Goal: Task Accomplishment & Management: Use online tool/utility

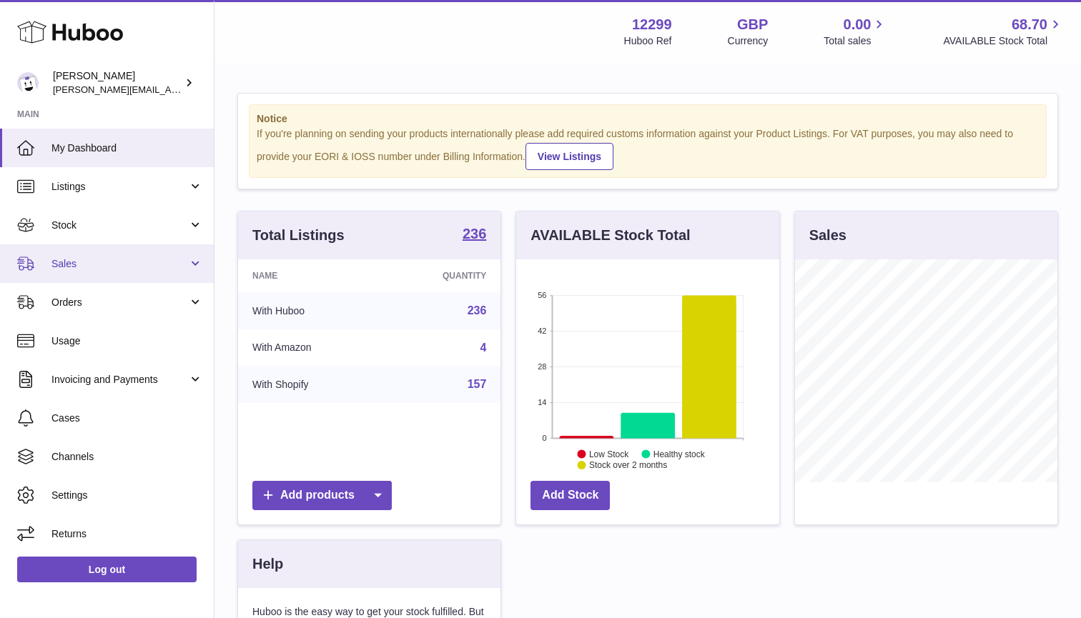
scroll to position [223, 263]
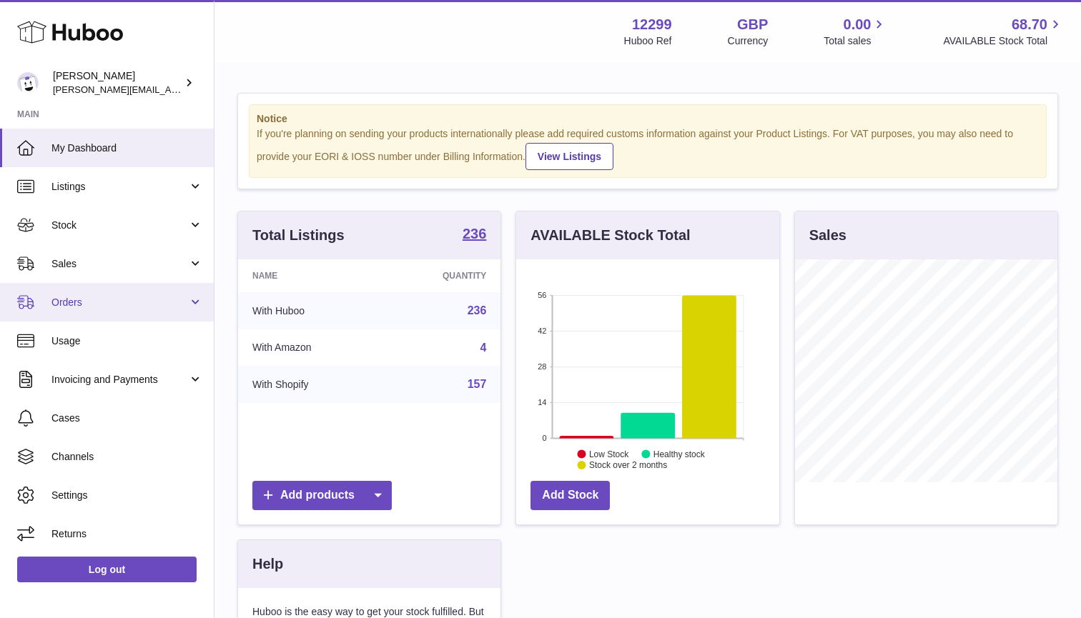
click at [182, 297] on span "Orders" at bounding box center [119, 303] width 137 height 14
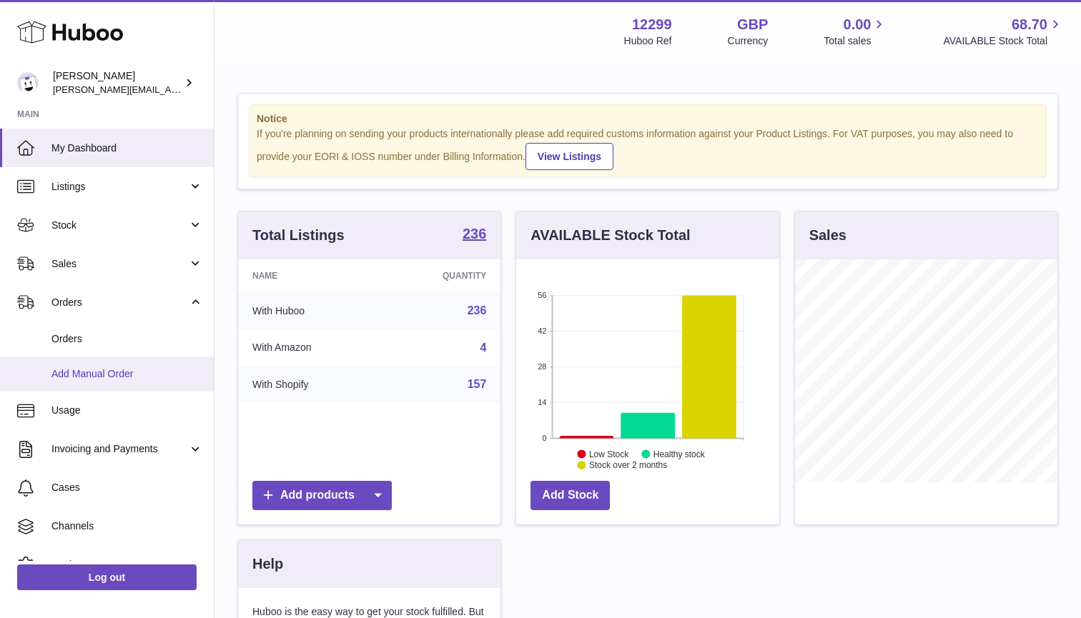
click at [117, 371] on span "Add Manual Order" at bounding box center [127, 374] width 152 height 14
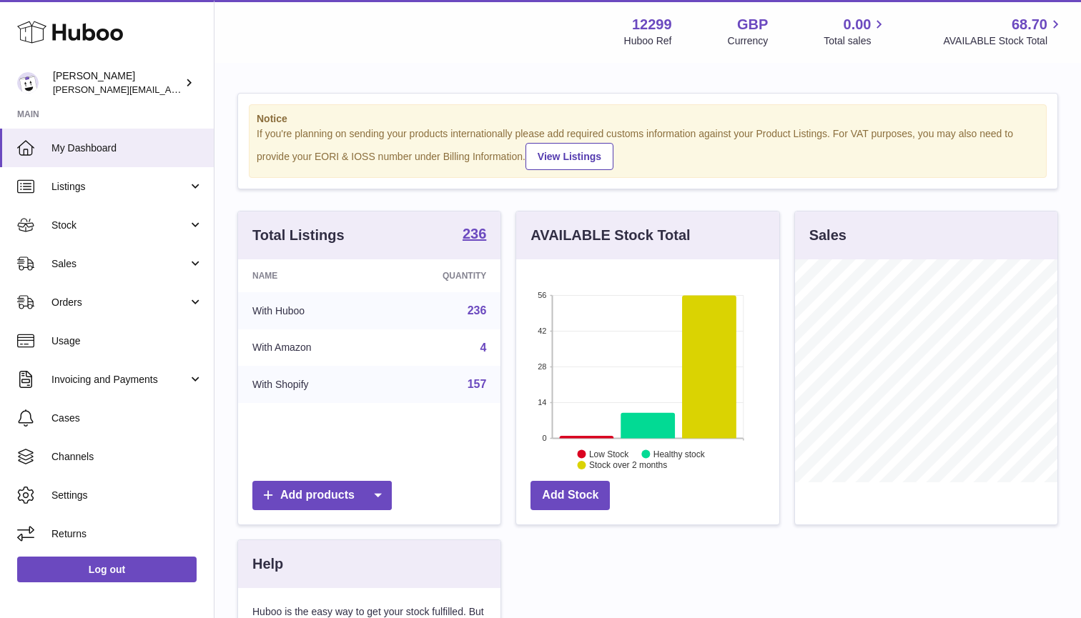
scroll to position [223, 263]
click at [152, 302] on span "Orders" at bounding box center [119, 303] width 137 height 14
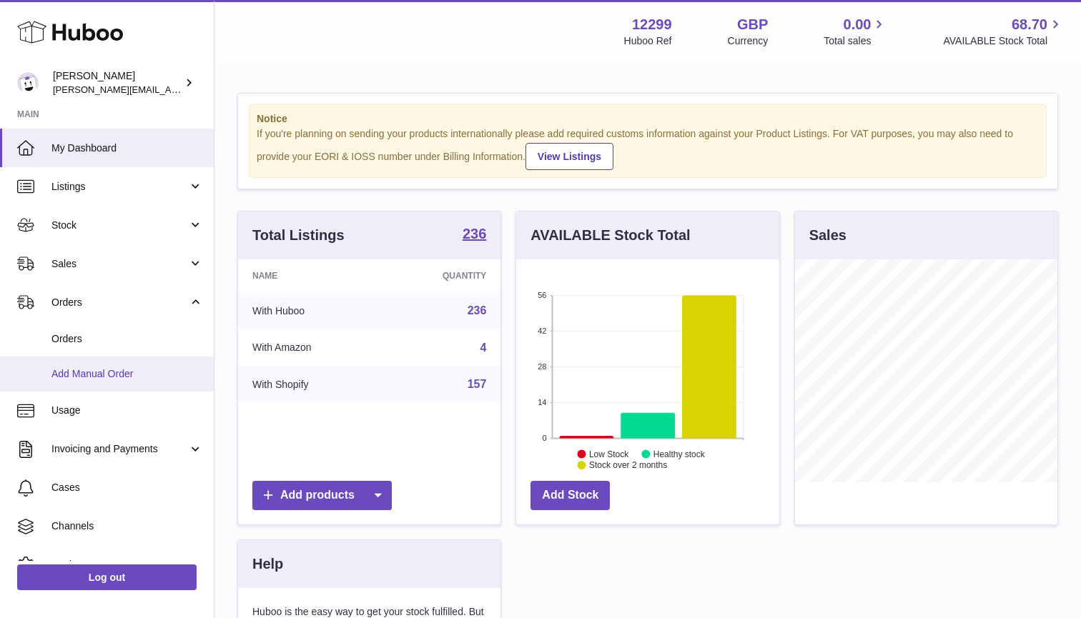
click at [97, 372] on span "Add Manual Order" at bounding box center [127, 374] width 152 height 14
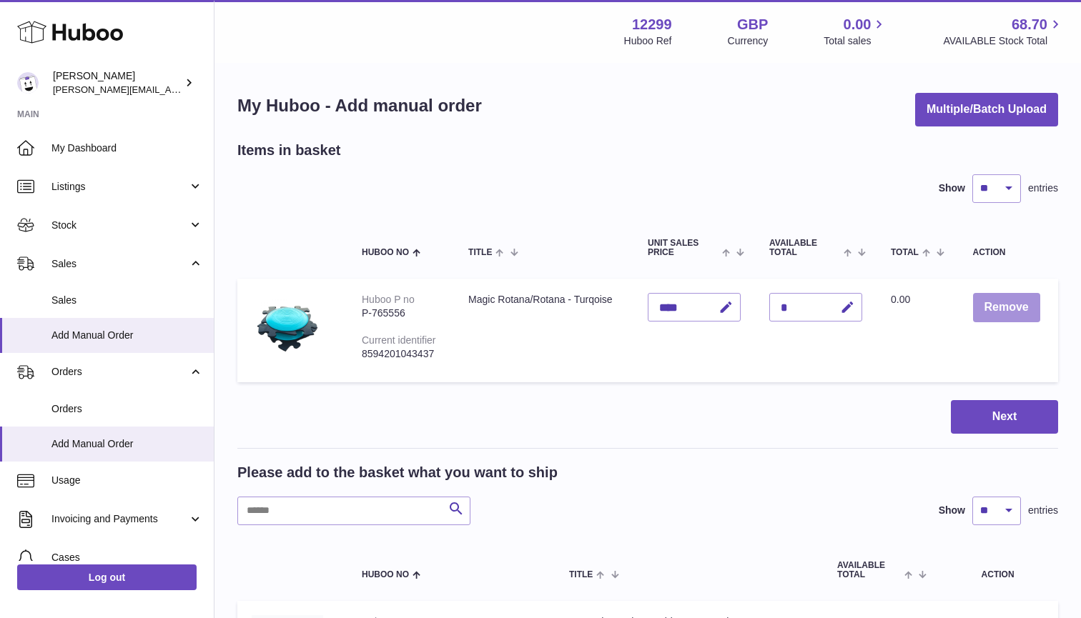
click at [1017, 303] on button "Remove" at bounding box center [1006, 307] width 67 height 29
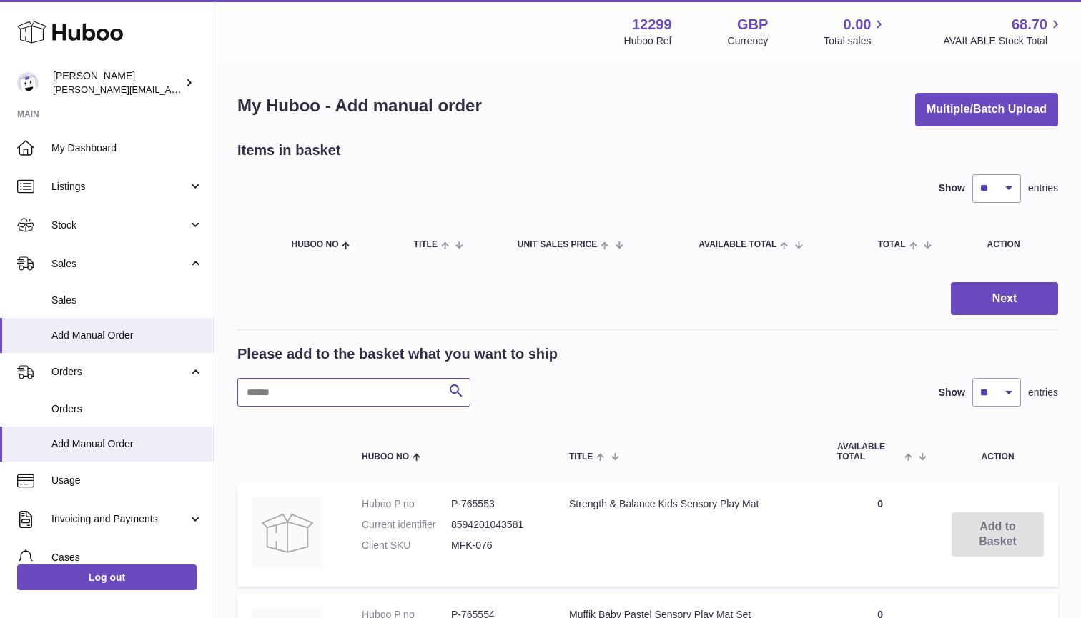
click at [347, 391] on input "text" at bounding box center [353, 392] width 233 height 29
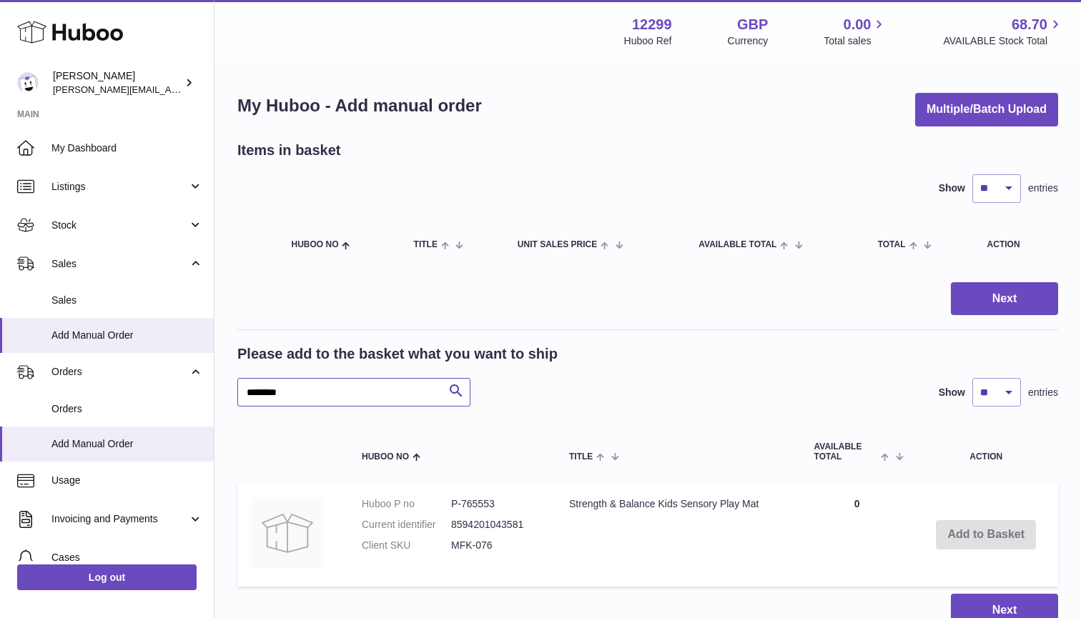
type input "********"
drag, startPoint x: 500, startPoint y: 503, endPoint x: 438, endPoint y: 503, distance: 61.5
click at [438, 503] on dl "Huboo P no P-765553 Current identifier 8594201043581 Client SKU MFK-076" at bounding box center [451, 529] width 179 height 62
copy dl "P-765553"
